Goal: Find specific page/section: Find specific page/section

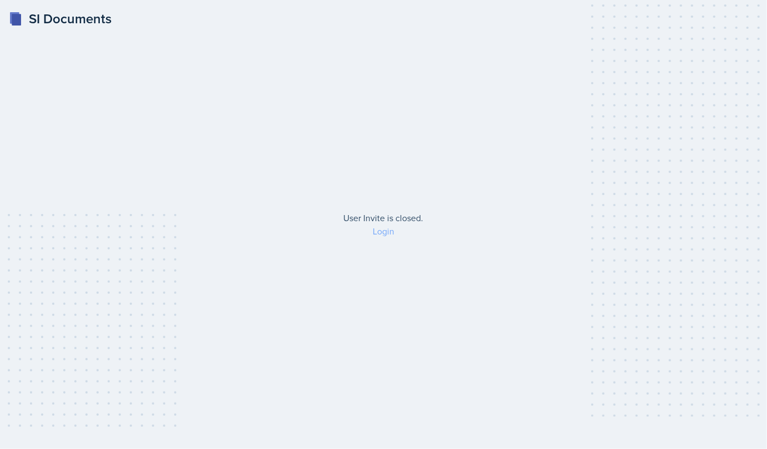
click at [376, 232] on link "Login" at bounding box center [383, 231] width 22 height 12
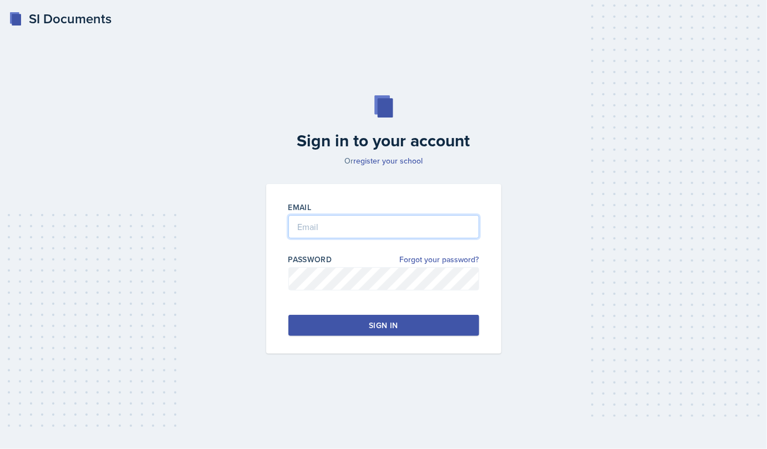
click at [364, 232] on input "email" at bounding box center [383, 226] width 191 height 23
type input "[EMAIL_ADDRESS][DOMAIN_NAME]"
click at [354, 323] on button "Sign in" at bounding box center [383, 325] width 191 height 21
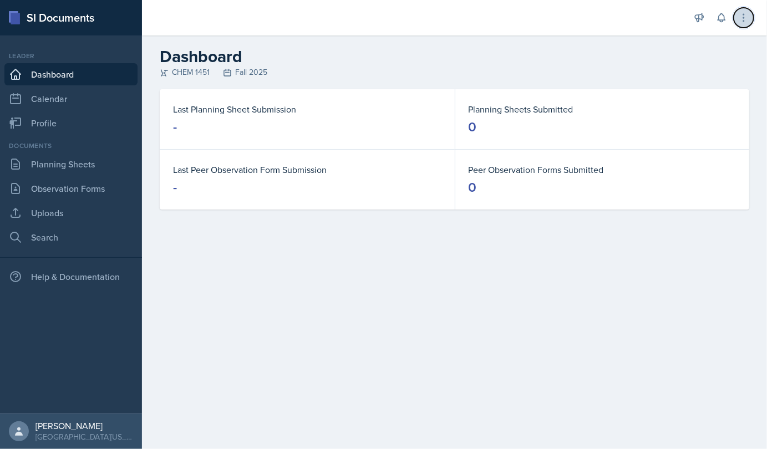
click at [739, 18] on icon at bounding box center [743, 17] width 11 height 11
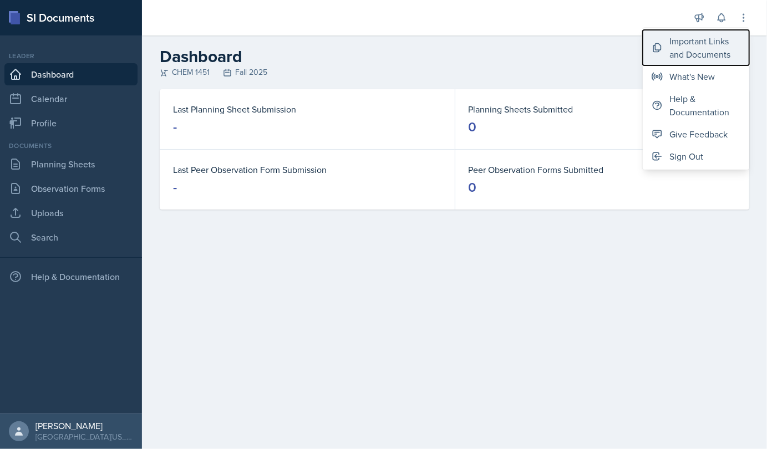
click at [696, 54] on div "Important Links and Documents" at bounding box center [704, 47] width 71 height 27
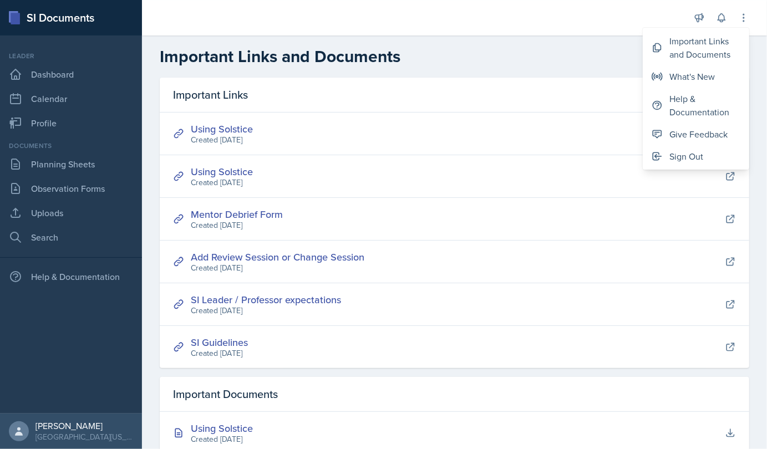
click at [359, 53] on h2 "Important Links and Documents" at bounding box center [454, 57] width 589 height 20
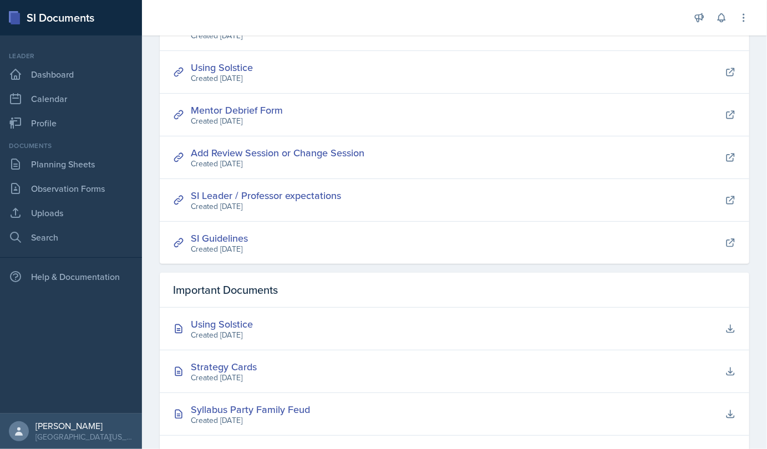
scroll to position [113, 0]
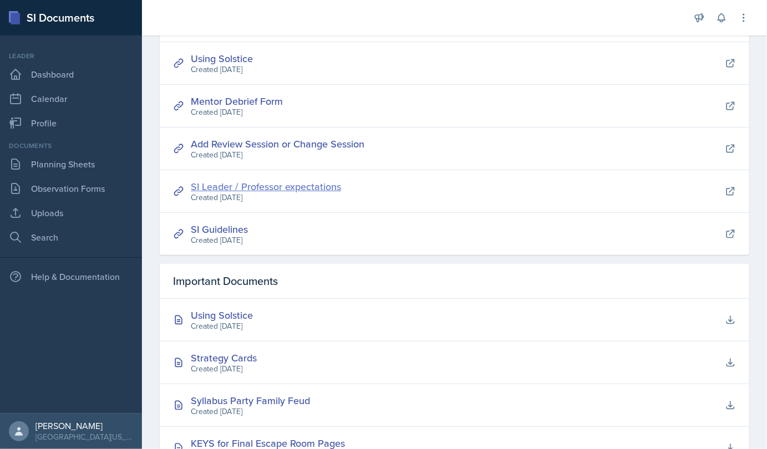
click at [288, 185] on link "SI Leader / Professor expectations" at bounding box center [266, 187] width 150 height 14
